Goal: Task Accomplishment & Management: Complete application form

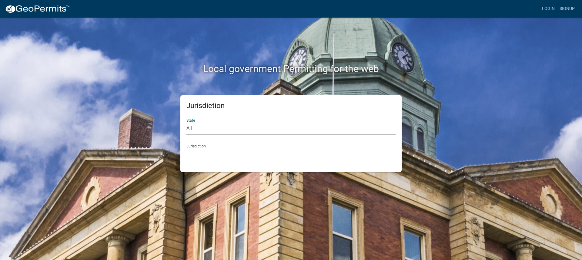
click at [205, 128] on select "All [US_STATE] [US_STATE] [US_STATE] [US_STATE] [US_STATE] [US_STATE] [US_STATE…" at bounding box center [290, 128] width 209 height 12
select select "[US_STATE]"
click at [186, 122] on select "All [US_STATE] [US_STATE] [US_STATE] [US_STATE] [US_STATE] [US_STATE] [US_STATE…" at bounding box center [290, 128] width 209 height 12
click at [204, 158] on select "[GEOGRAPHIC_DATA], [US_STATE] [GEOGRAPHIC_DATA], [US_STATE] [GEOGRAPHIC_DATA], …" at bounding box center [290, 154] width 209 height 12
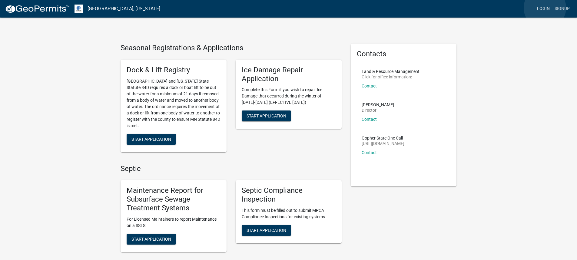
click at [545, 8] on link "Login" at bounding box center [544, 9] width 18 height 12
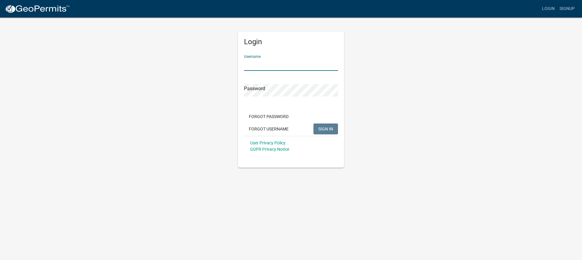
click at [265, 63] on input "Username" at bounding box center [291, 64] width 94 height 12
type input "[DOMAIN_NAME][EMAIL_ADDRESS][DOMAIN_NAME]"
click at [324, 128] on span "SIGN IN" at bounding box center [325, 128] width 15 height 5
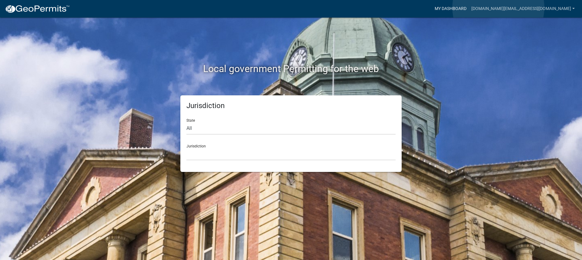
click at [469, 8] on link "My Dashboard" at bounding box center [450, 9] width 37 height 12
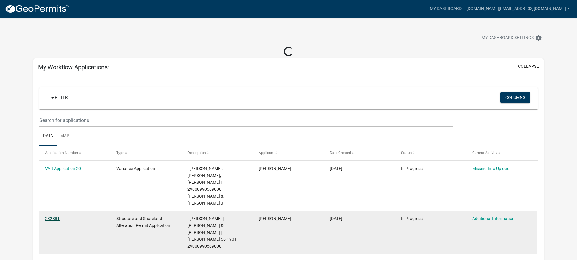
click at [49, 216] on link "232881" at bounding box center [52, 218] width 15 height 5
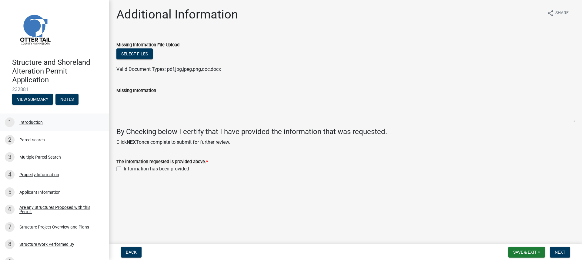
click at [28, 122] on div "Introduction" at bounding box center [30, 122] width 23 height 4
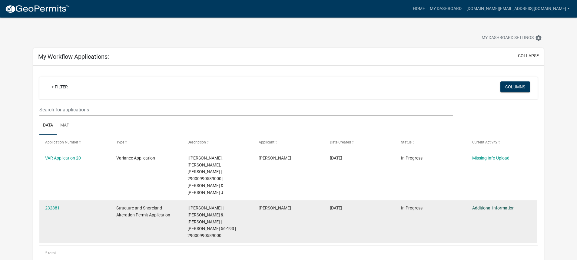
click at [495, 206] on link "Additional Information" at bounding box center [493, 208] width 42 height 5
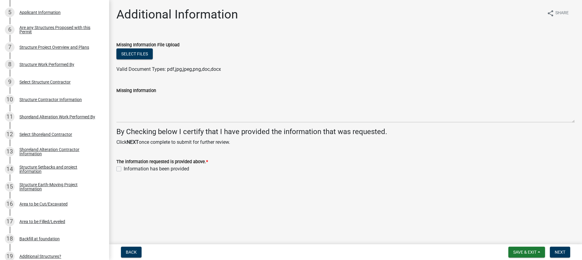
scroll to position [181, 0]
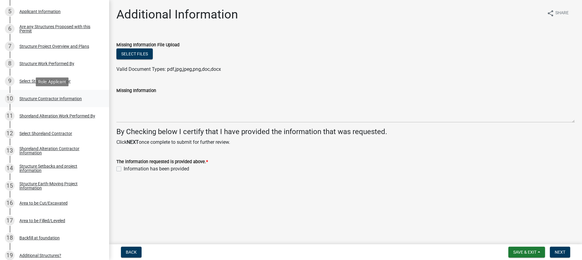
click at [62, 99] on div "Structure Contractor Information" at bounding box center [50, 99] width 62 height 4
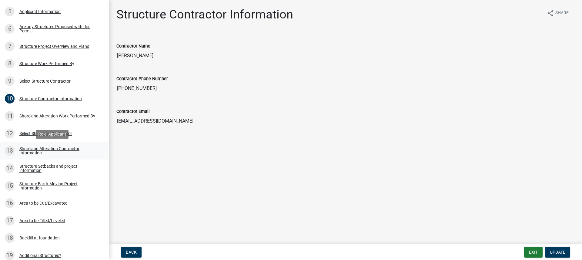
click at [47, 148] on div "Shoreland Alteration Contractor Information" at bounding box center [59, 151] width 80 height 8
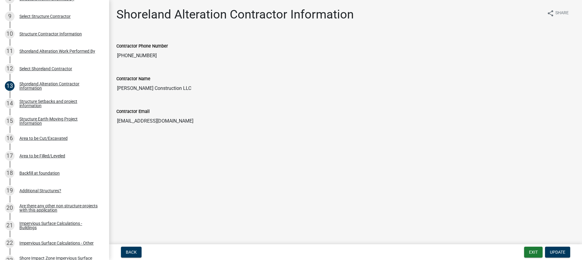
scroll to position [246, 0]
click at [54, 120] on div "Structure Earth-Moving Project Information" at bounding box center [59, 120] width 80 height 8
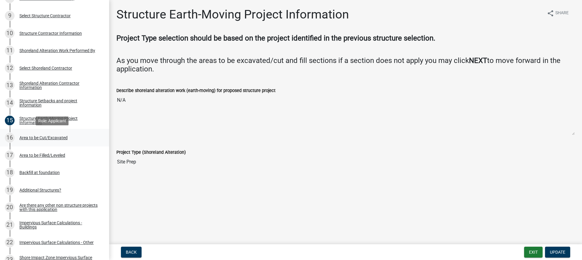
click at [30, 137] on div "Area to be Cut/Excavated" at bounding box center [43, 138] width 48 height 4
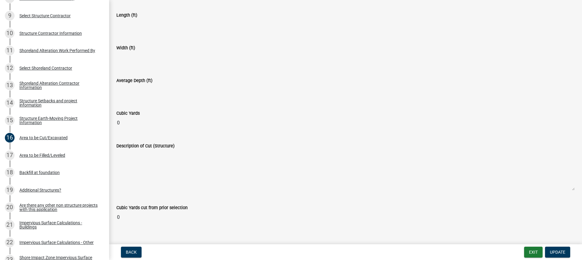
scroll to position [51, 0]
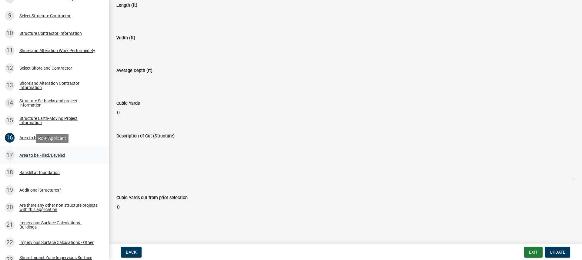
click at [39, 155] on div "Area to be Filled/Leveled" at bounding box center [42, 155] width 46 height 4
click at [48, 172] on div "Backfill at foundation" at bounding box center [39, 173] width 40 height 4
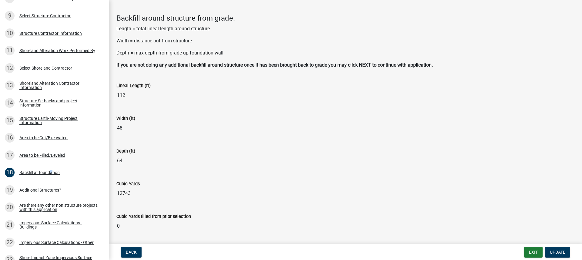
scroll to position [39, 0]
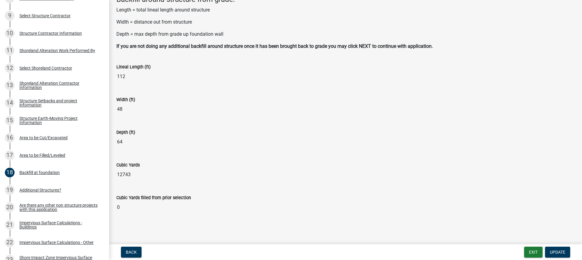
drag, startPoint x: 130, startPoint y: 176, endPoint x: 115, endPoint y: 174, distance: 14.4
click at [115, 174] on div "Cubic Yards 12743" at bounding box center [345, 169] width 467 height 33
click at [34, 192] on div "Additional Structures?" at bounding box center [40, 190] width 42 height 4
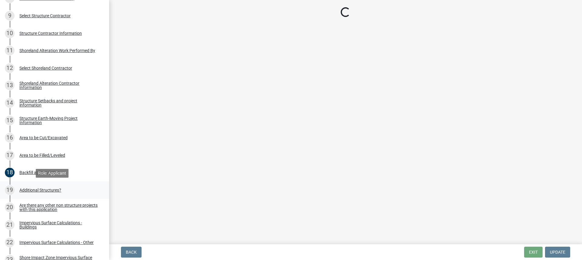
scroll to position [0, 0]
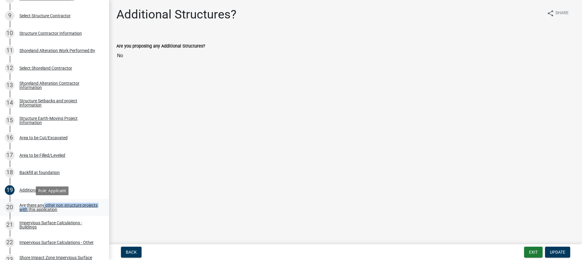
click at [41, 208] on div "Are there any other non structure projects with this application" at bounding box center [59, 207] width 80 height 8
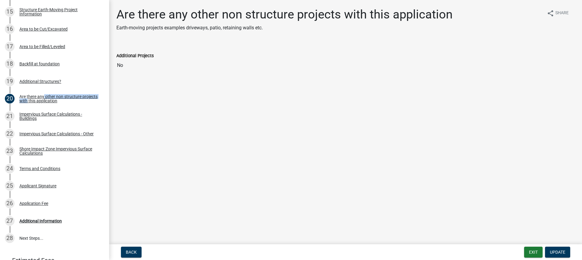
scroll to position [370, 0]
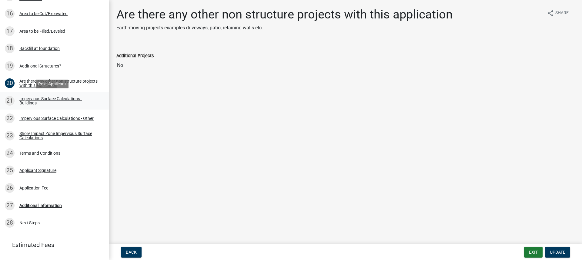
click at [44, 97] on div "Impervious Surface Calculations - Buildings" at bounding box center [59, 101] width 80 height 8
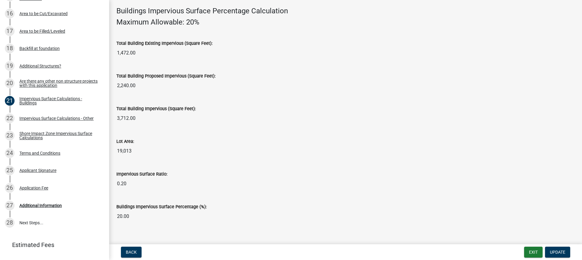
scroll to position [413, 0]
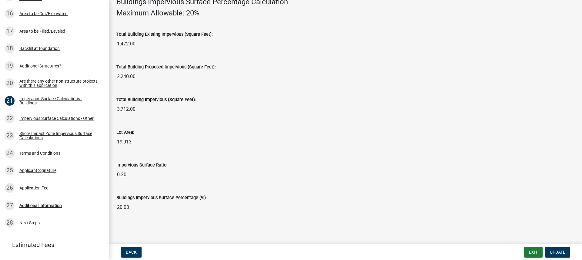
click at [126, 176] on input "0.20" at bounding box center [345, 175] width 458 height 12
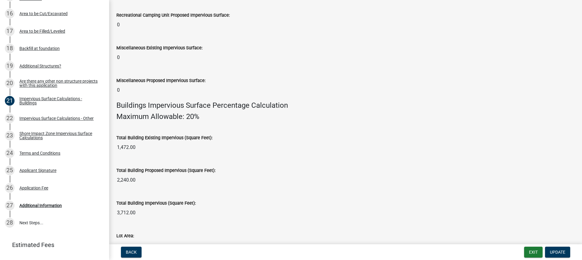
scroll to position [292, 0]
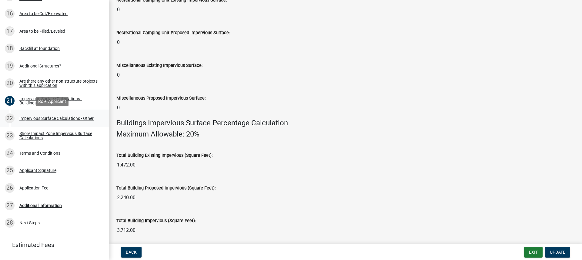
click at [48, 117] on div "Impervious Surface Calculations - Other" at bounding box center [56, 118] width 74 height 4
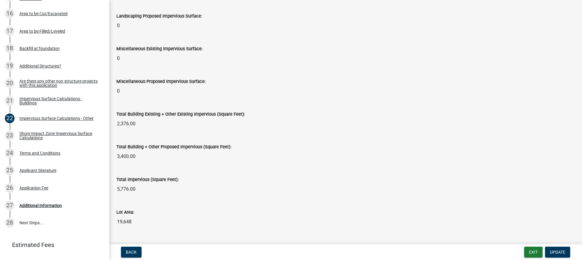
scroll to position [590, 0]
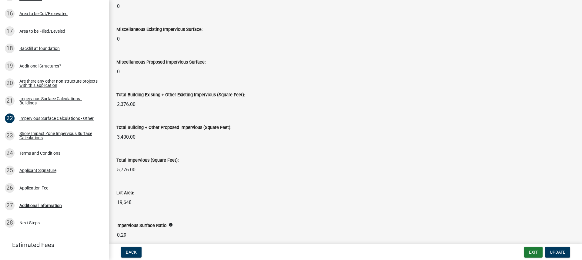
click at [138, 170] on input "5,776.00" at bounding box center [345, 170] width 458 height 12
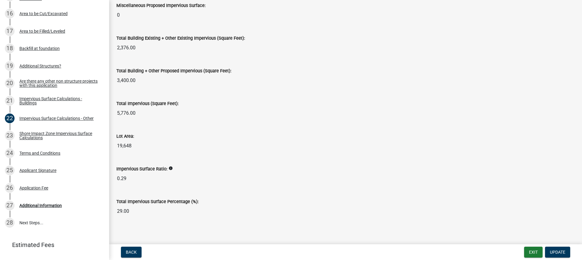
scroll to position [651, 0]
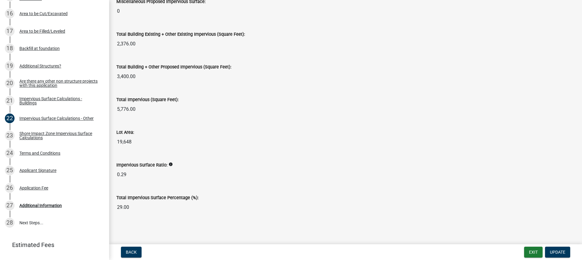
click at [133, 142] on input "19,648" at bounding box center [345, 142] width 458 height 12
click at [138, 142] on input "19,648" at bounding box center [345, 142] width 458 height 12
click at [33, 137] on div "Shore Impact Zone Impervious Surface Calculations" at bounding box center [59, 135] width 80 height 8
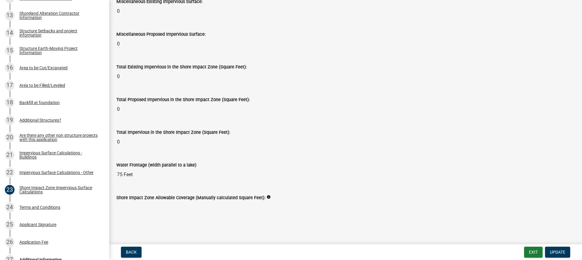
scroll to position [398, 0]
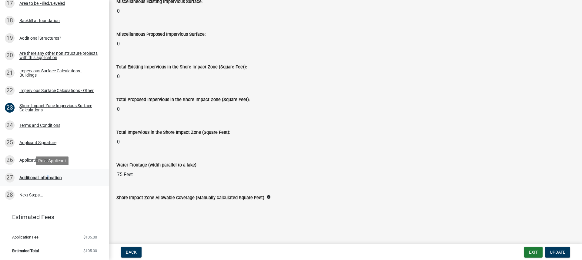
click at [46, 179] on div "Additional Information" at bounding box center [40, 178] width 42 height 4
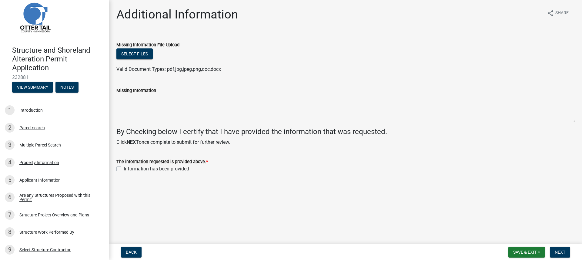
scroll to position [0, 0]
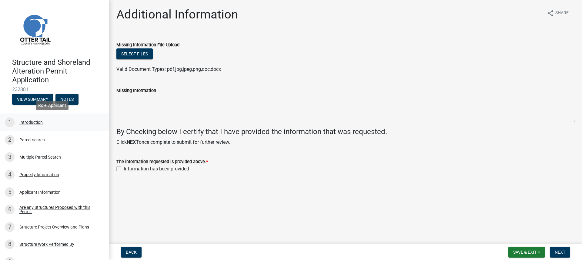
click at [33, 123] on div "Introduction" at bounding box center [30, 122] width 23 height 4
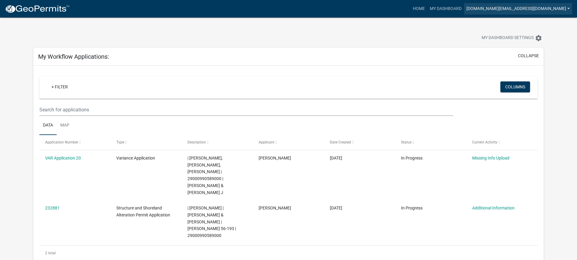
click at [539, 9] on link "[DOMAIN_NAME][EMAIL_ADDRESS][DOMAIN_NAME]" at bounding box center [518, 9] width 108 height 12
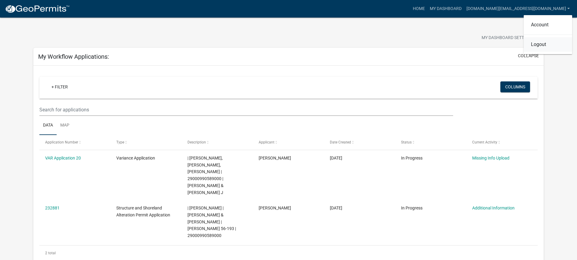
click at [537, 46] on link "Logout" at bounding box center [548, 44] width 48 height 15
